Goal: Information Seeking & Learning: Find specific fact

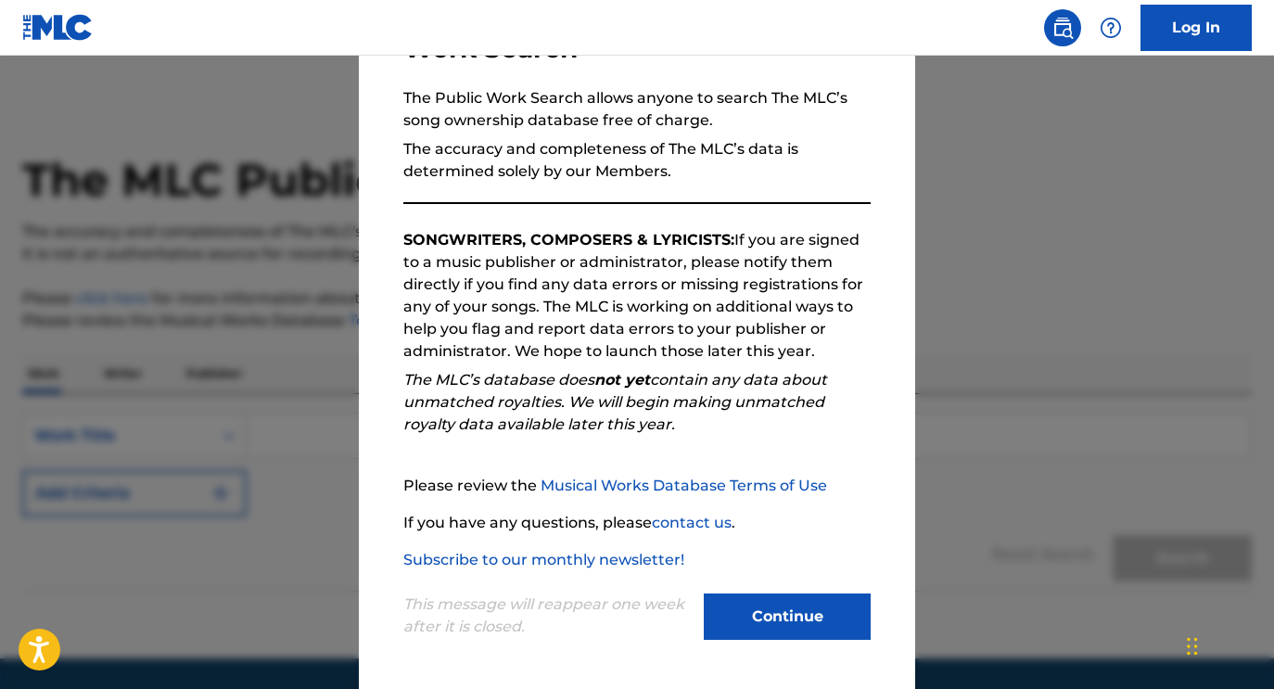
scroll to position [159, 0]
click at [754, 605] on button "Continue" at bounding box center [787, 616] width 167 height 46
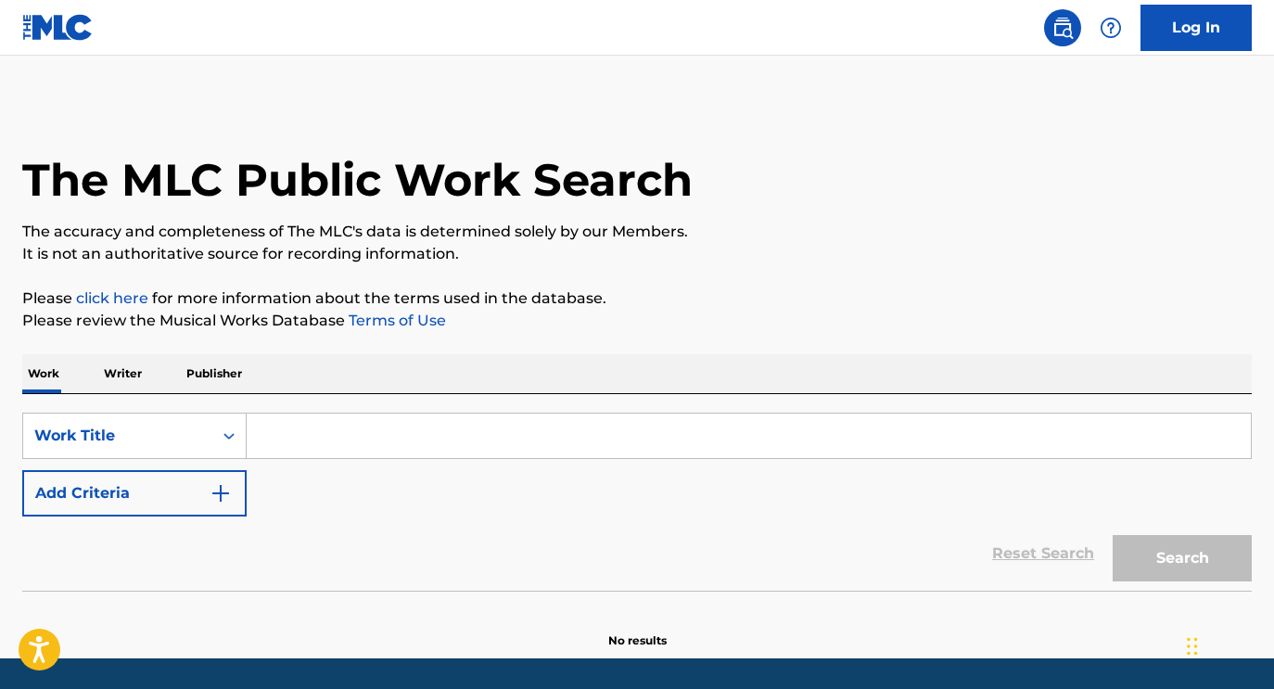
click at [442, 446] on input "Search Form" at bounding box center [749, 435] width 1004 height 44
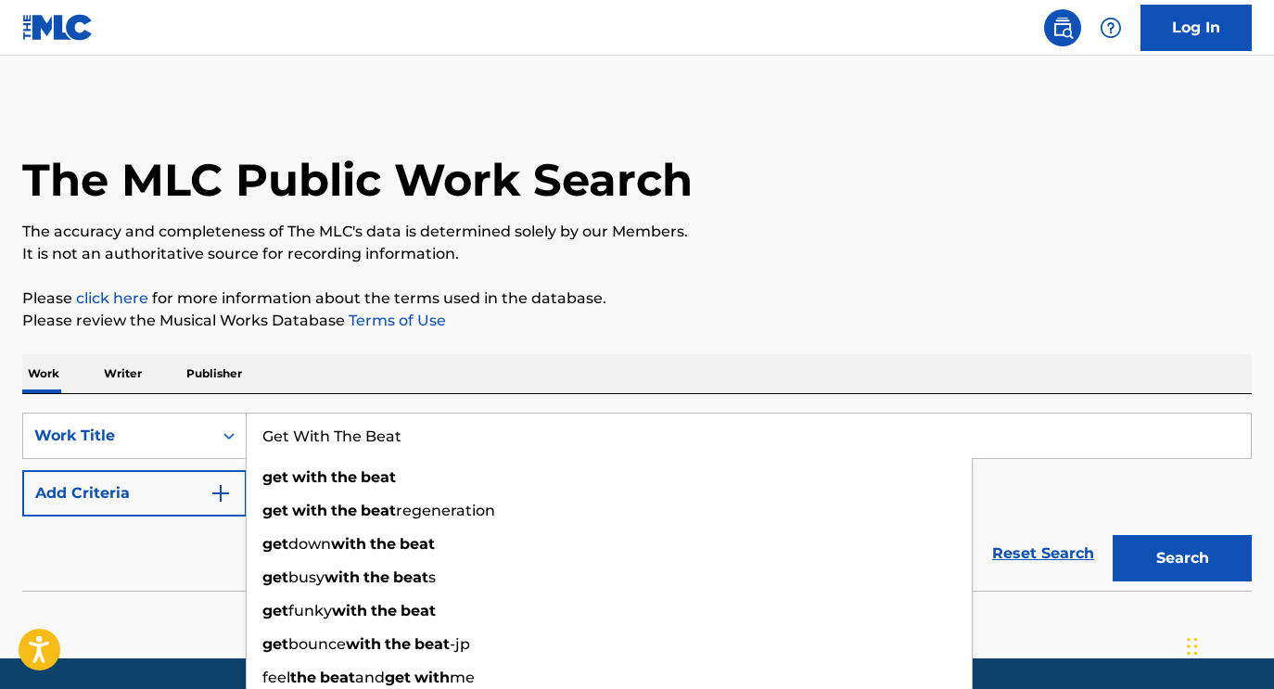
type input "Get With The Beat"
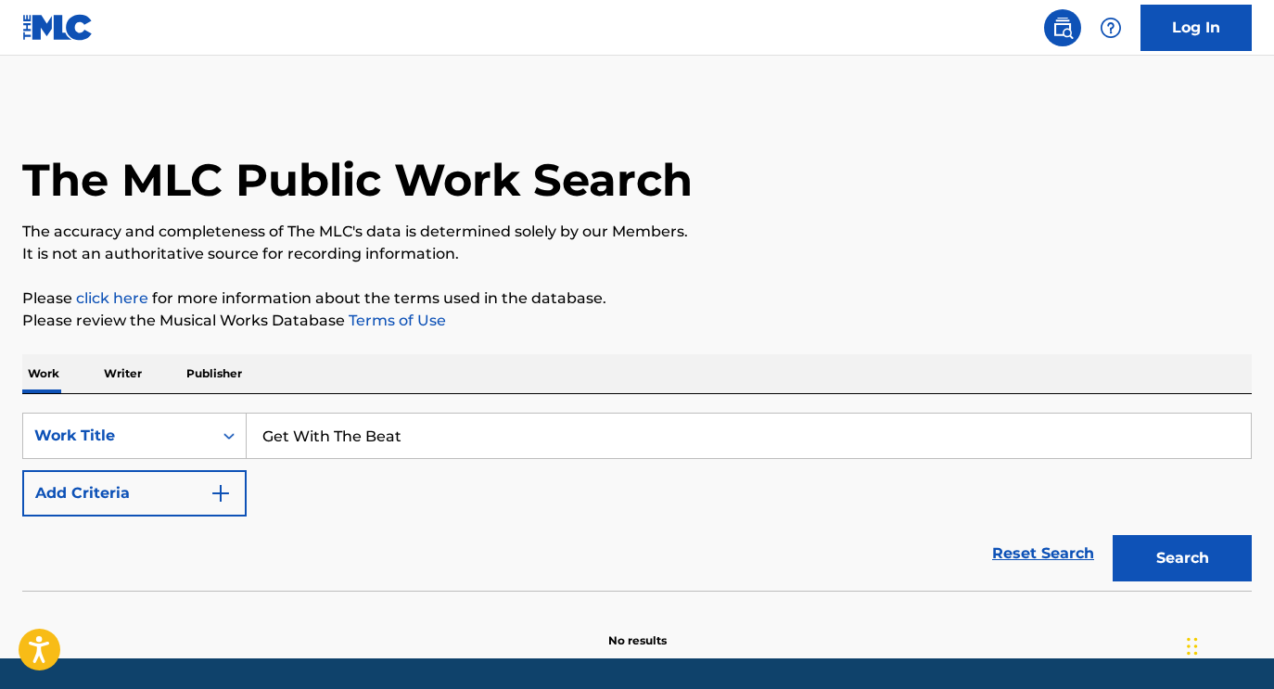
click at [215, 483] on img "Search Form" at bounding box center [220, 493] width 22 height 22
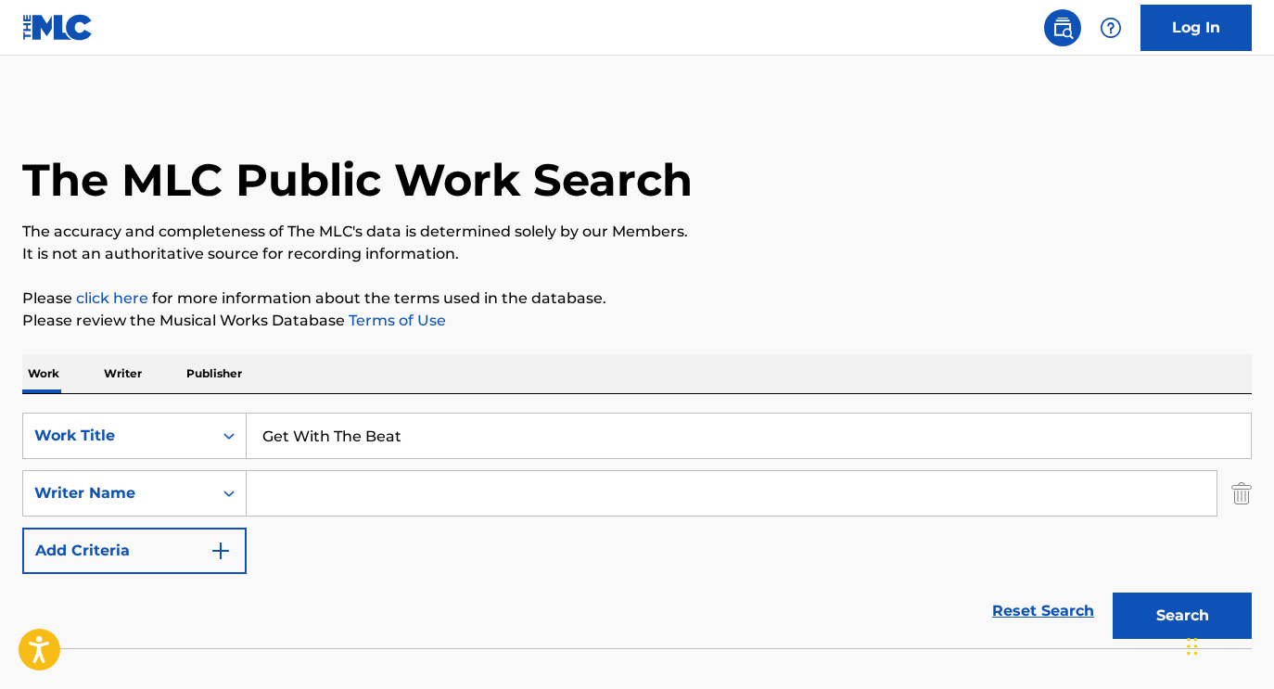
click at [571, 475] on input "Search Form" at bounding box center [732, 493] width 970 height 44
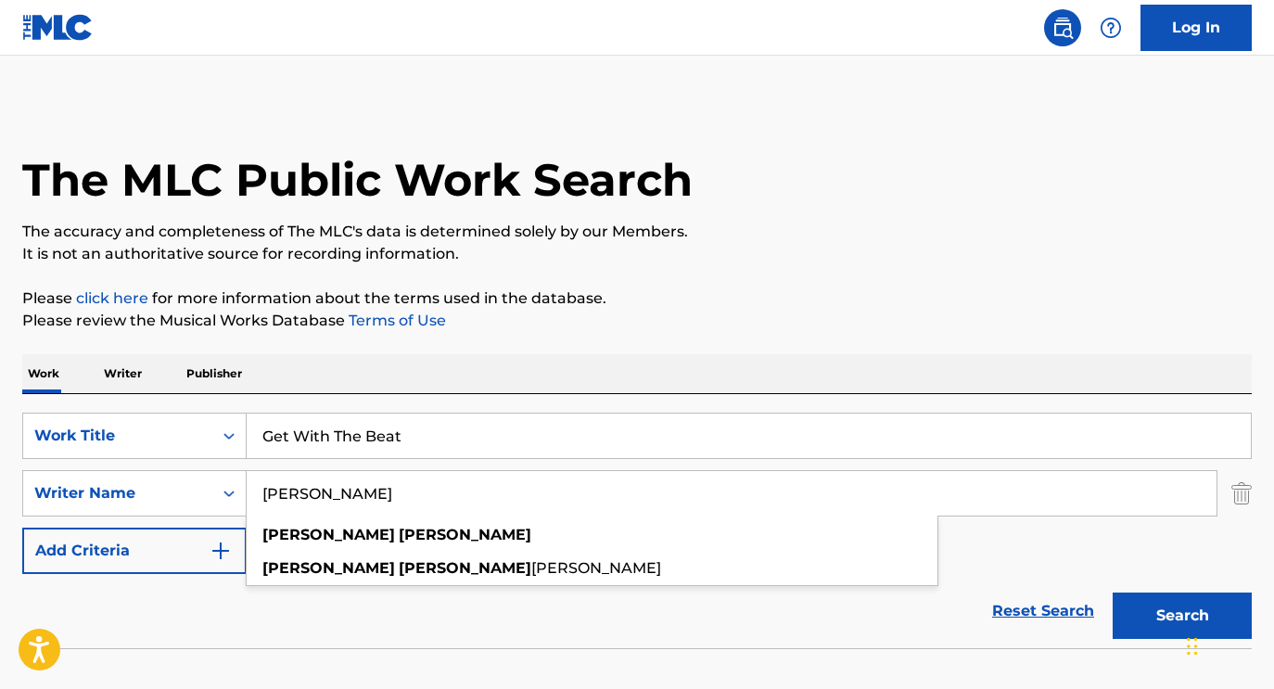
click at [1112, 592] on button "Search" at bounding box center [1181, 615] width 139 height 46
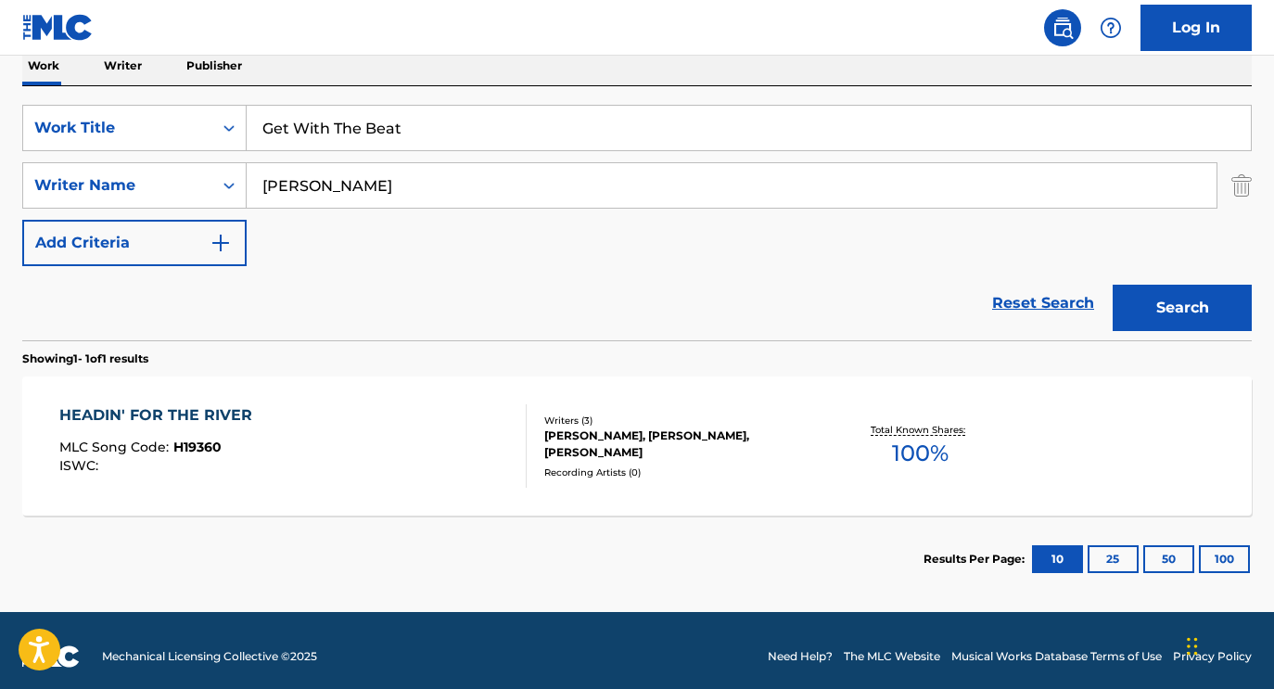
scroll to position [320, 0]
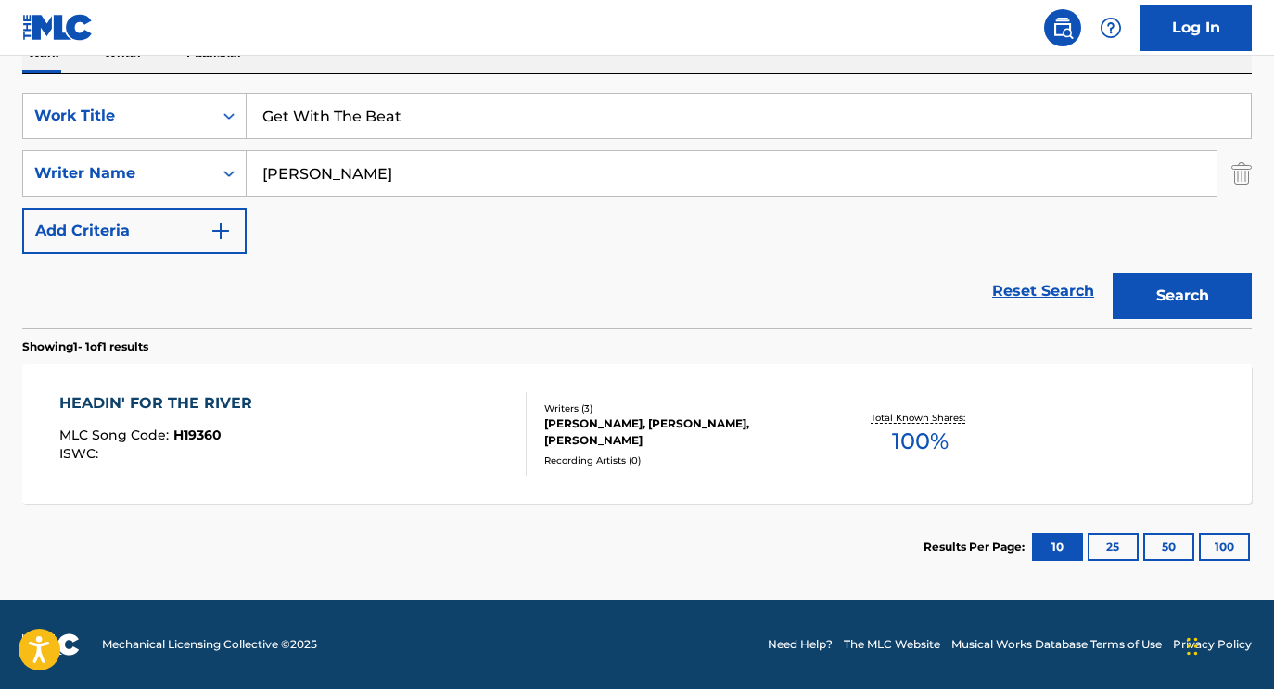
drag, startPoint x: 362, startPoint y: 171, endPoint x: 280, endPoint y: 171, distance: 81.6
click at [280, 171] on input "[PERSON_NAME]" at bounding box center [732, 173] width 970 height 44
type input "H"
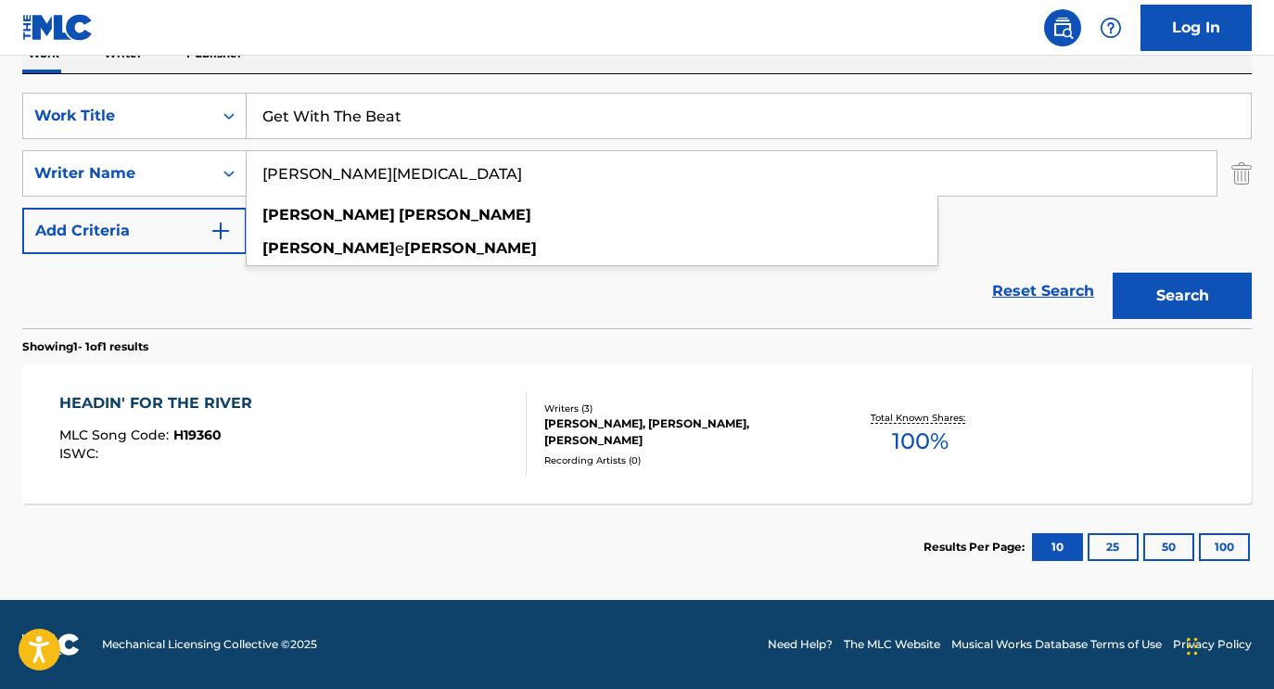
type input "[PERSON_NAME][MEDICAL_DATA]"
click at [1112, 273] on button "Search" at bounding box center [1181, 296] width 139 height 46
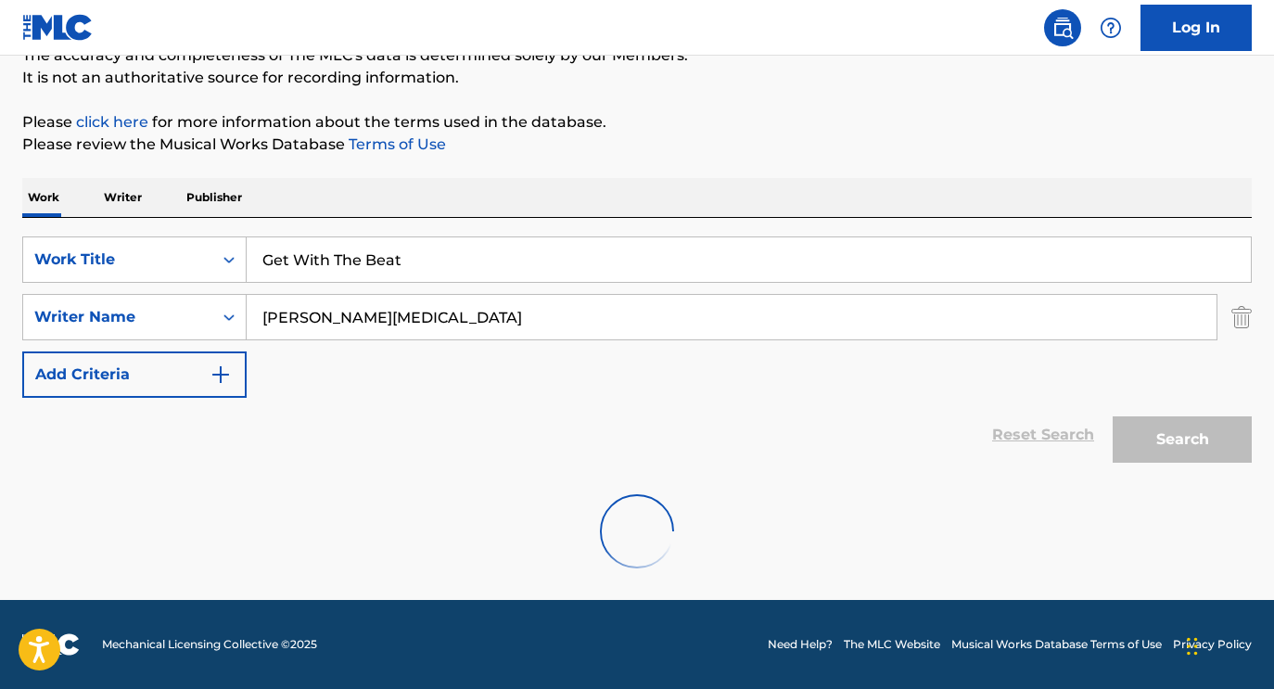
scroll to position [116, 0]
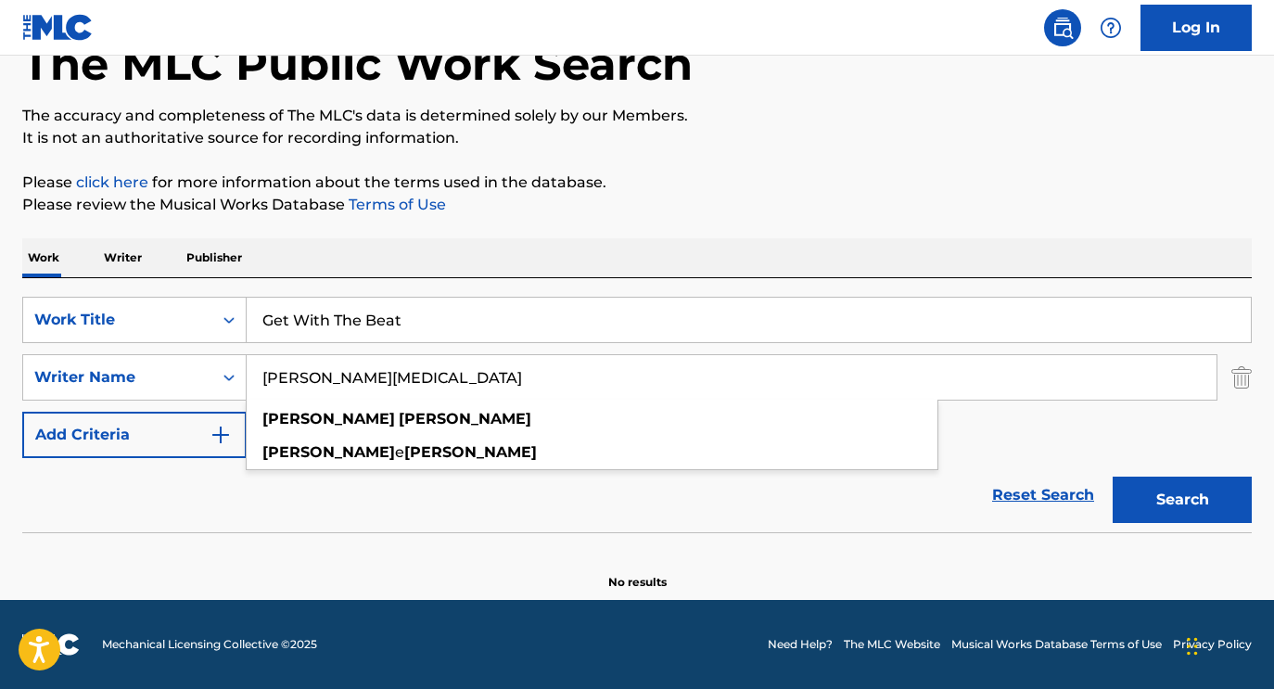
click at [379, 298] on input "Get With The Beat" at bounding box center [749, 320] width 1004 height 44
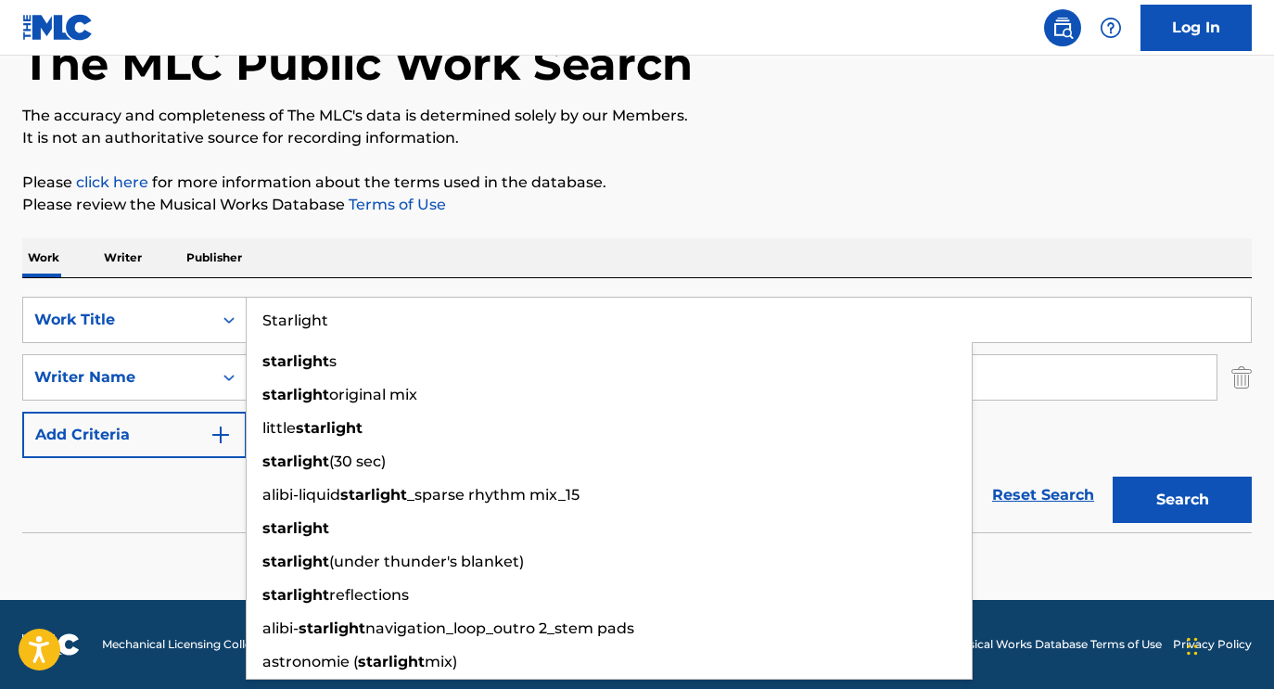
type input "Starlight"
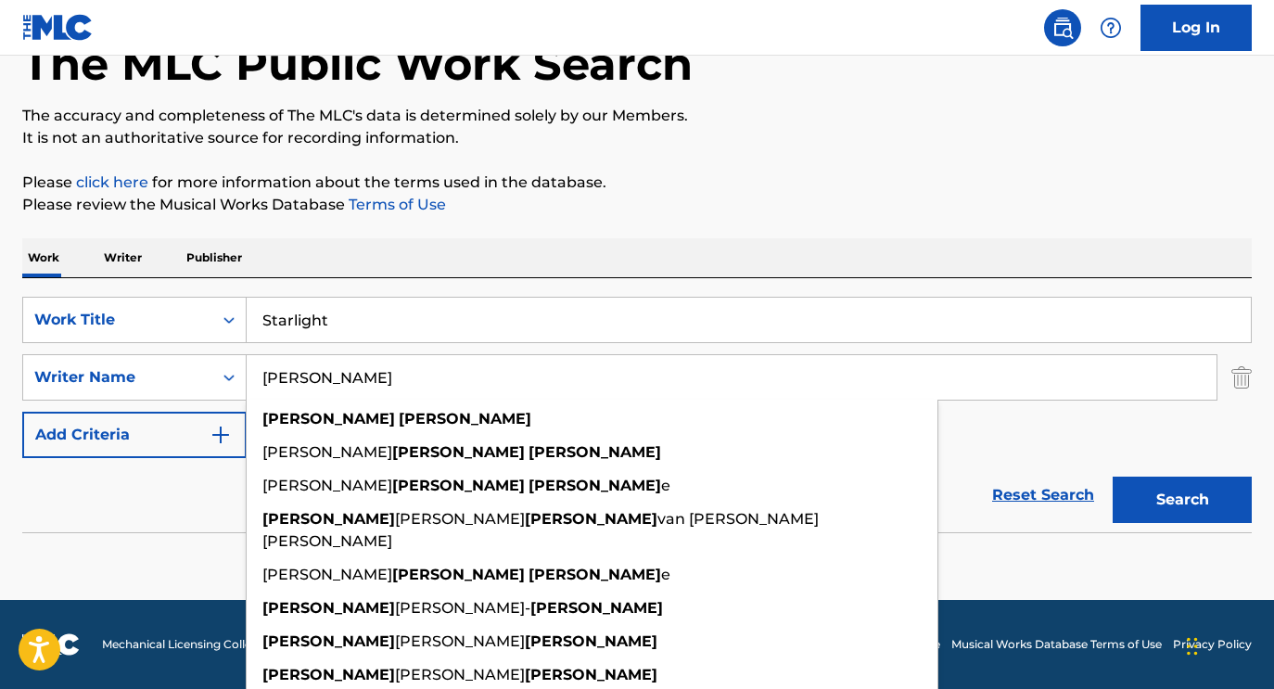
type input "[PERSON_NAME]"
click at [1112, 476] on button "Search" at bounding box center [1181, 499] width 139 height 46
